Goal: Information Seeking & Learning: Check status

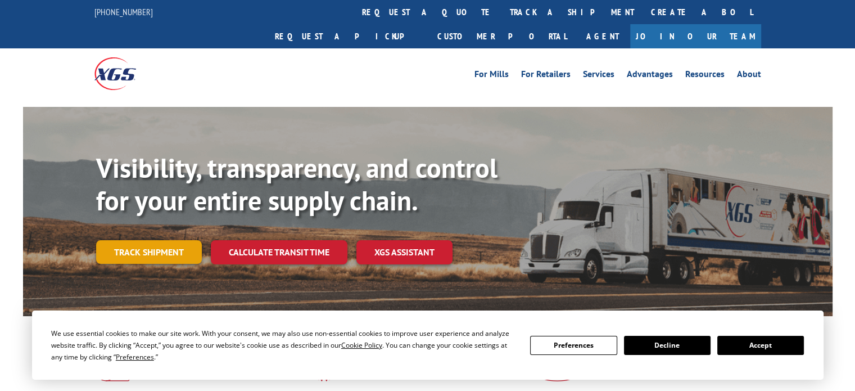
click at [148, 240] on link "Track shipment" at bounding box center [149, 252] width 106 height 24
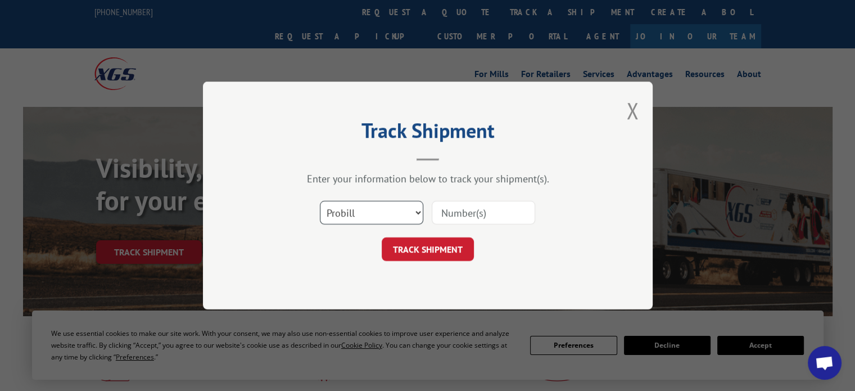
click at [391, 211] on select "Select category... Probill BOL PO" at bounding box center [371, 213] width 103 height 24
click at [457, 215] on input at bounding box center [483, 213] width 103 height 24
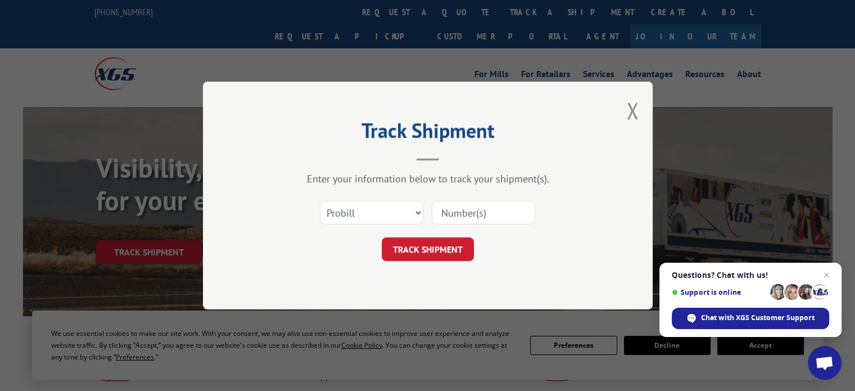
paste input "74500104"
click at [458, 216] on input "74500104" at bounding box center [483, 213] width 103 height 24
type input "74500104"
click at [401, 211] on select "Select category... Probill BOL PO" at bounding box center [371, 213] width 103 height 24
select select "po"
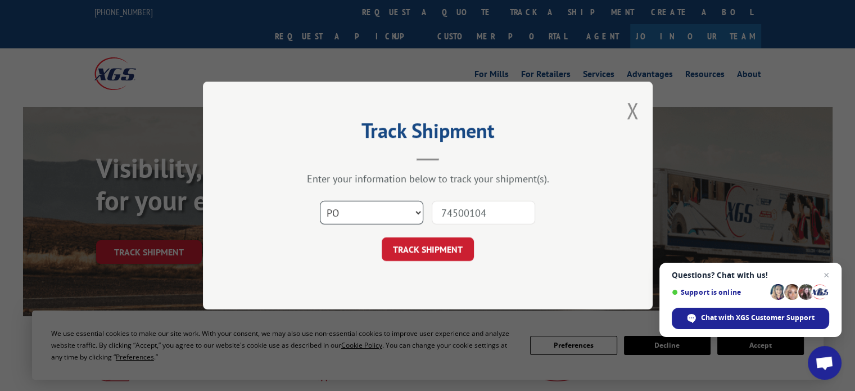
click at [320, 201] on select "Select category... Probill BOL PO" at bounding box center [371, 213] width 103 height 24
click at [429, 252] on button "TRACK SHIPMENT" at bounding box center [428, 249] width 92 height 24
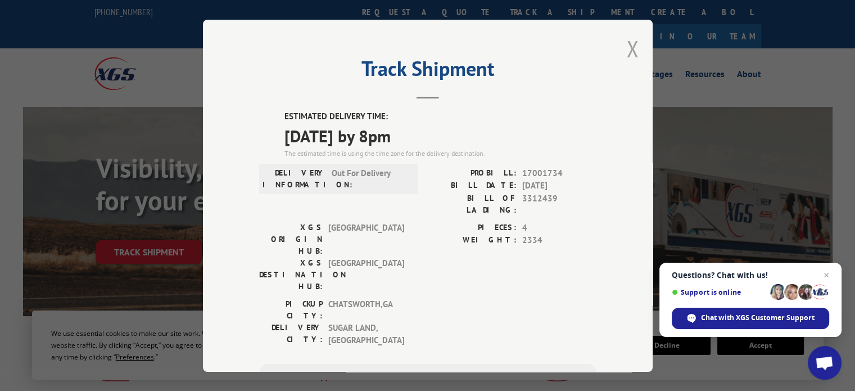
click at [629, 47] on button "Close modal" at bounding box center [632, 49] width 12 height 30
